Goal: Complete application form

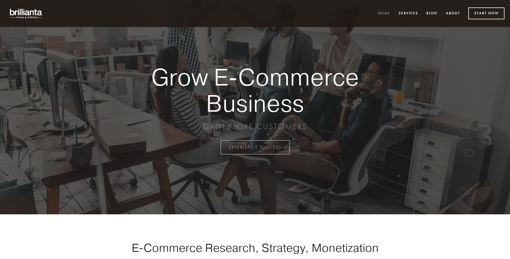
scroll to position [1446, 0]
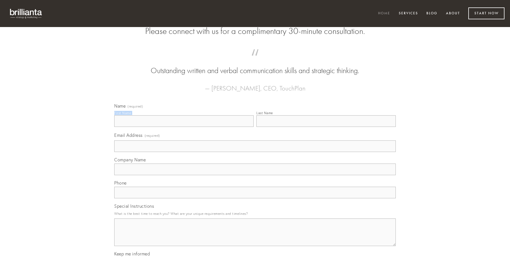
type input "[PERSON_NAME]"
click at [326, 127] on input "Last Name" at bounding box center [325, 121] width 139 height 12
type input "[PERSON_NAME]"
click at [255, 152] on input "Email Address (required)" at bounding box center [254, 146] width 281 height 12
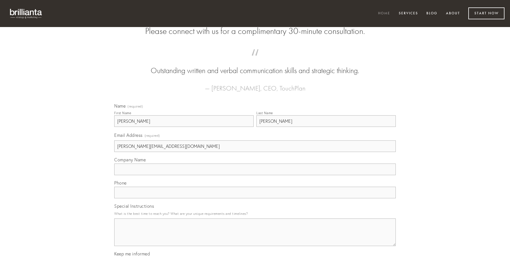
type input "[PERSON_NAME][EMAIL_ADDRESS][DOMAIN_NAME]"
click at [255, 175] on input "Company Name" at bounding box center [254, 170] width 281 height 12
type input "audacia"
click at [255, 198] on input "text" at bounding box center [254, 193] width 281 height 12
click at [255, 237] on textarea "Special Instructions" at bounding box center [254, 232] width 281 height 28
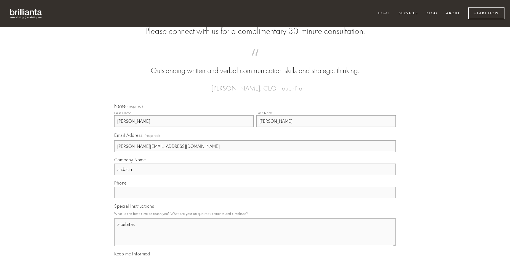
type textarea "acerbitas"
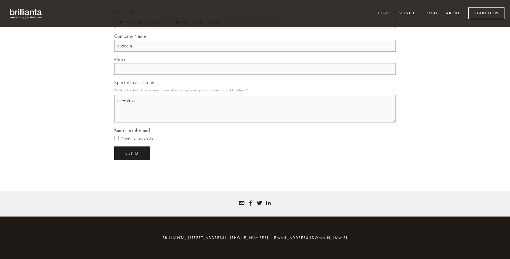
click at [132, 153] on span "send" at bounding box center [132, 153] width 14 height 5
